Goal: Navigation & Orientation: Find specific page/section

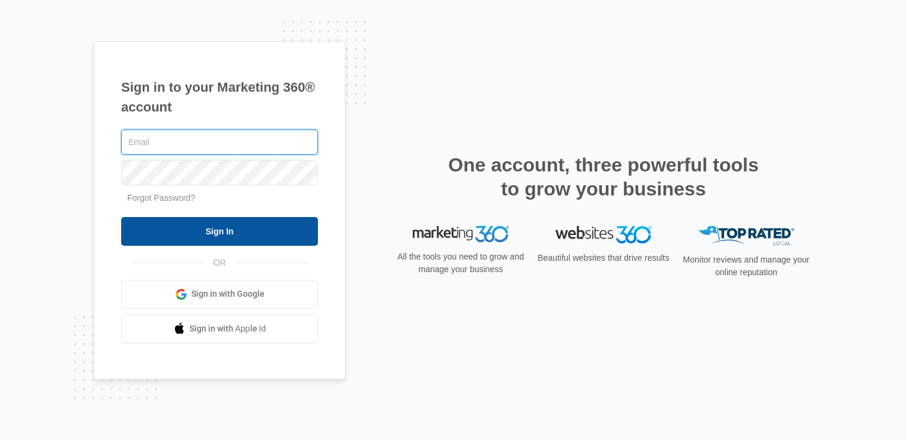
type input "[PERSON_NAME][EMAIL_ADDRESS][PERSON_NAME][DOMAIN_NAME]"
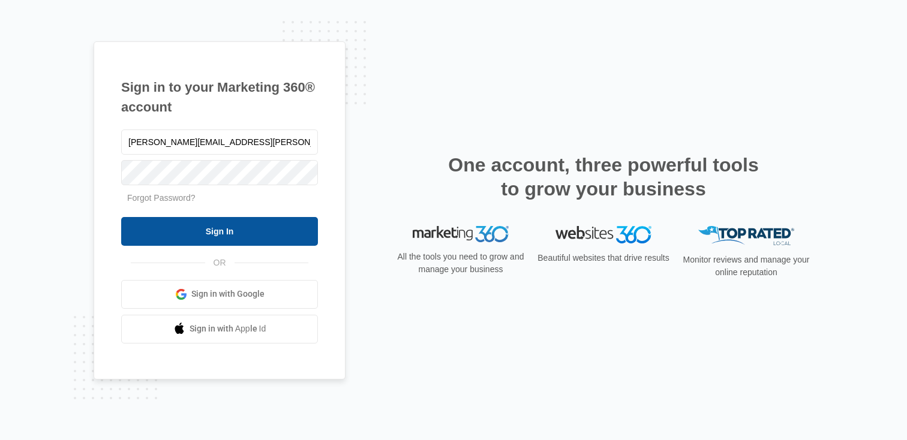
click at [247, 235] on input "Sign In" at bounding box center [219, 231] width 197 height 29
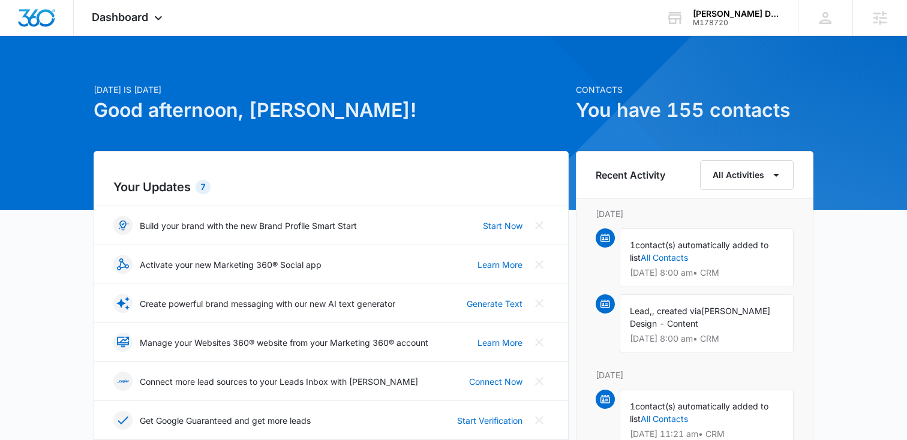
scroll to position [10, 0]
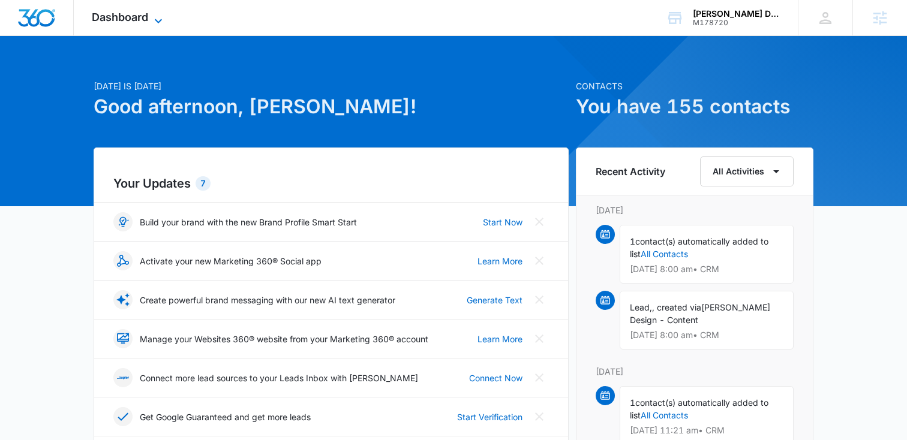
click at [151, 18] on icon at bounding box center [158, 21] width 14 height 14
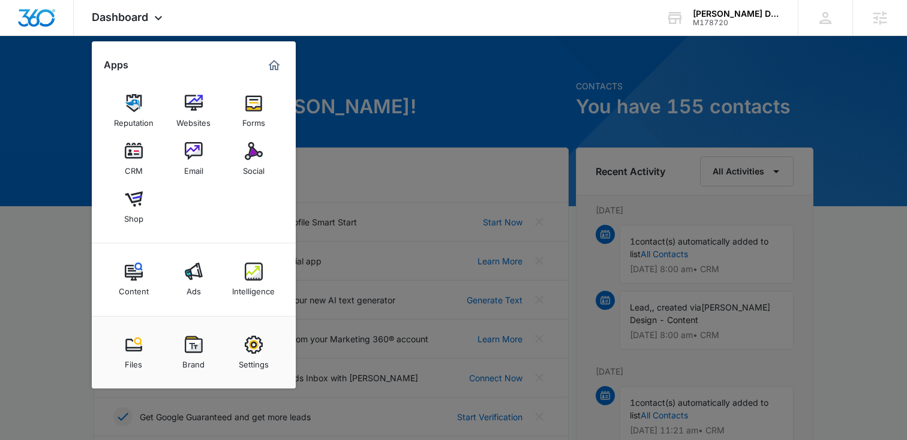
click at [360, 89] on div at bounding box center [453, 220] width 907 height 440
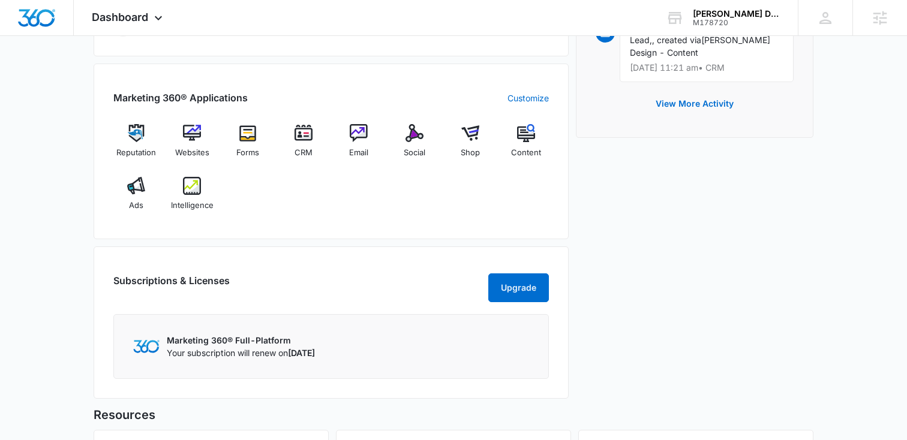
scroll to position [0, 0]
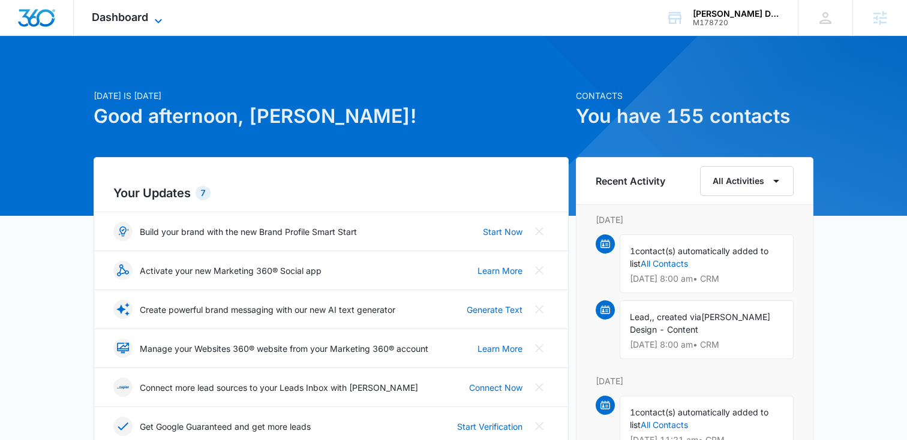
click at [156, 20] on icon at bounding box center [158, 21] width 14 height 14
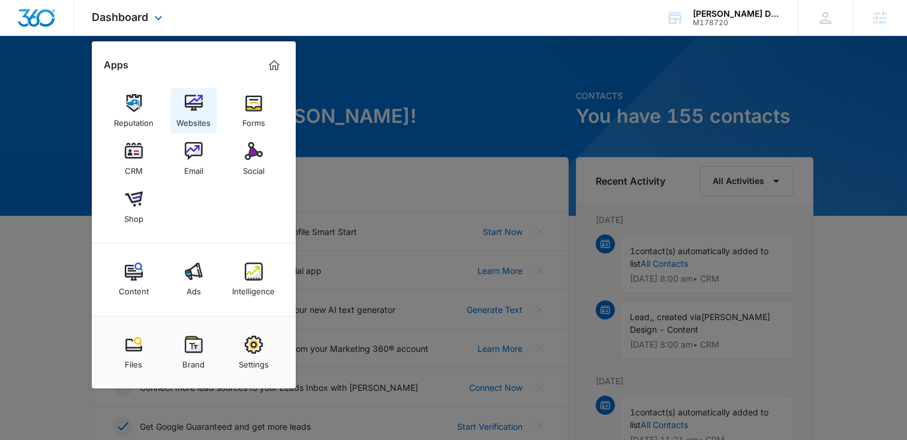
click at [196, 102] on img at bounding box center [194, 103] width 18 height 18
